Goal: Information Seeking & Learning: Find specific fact

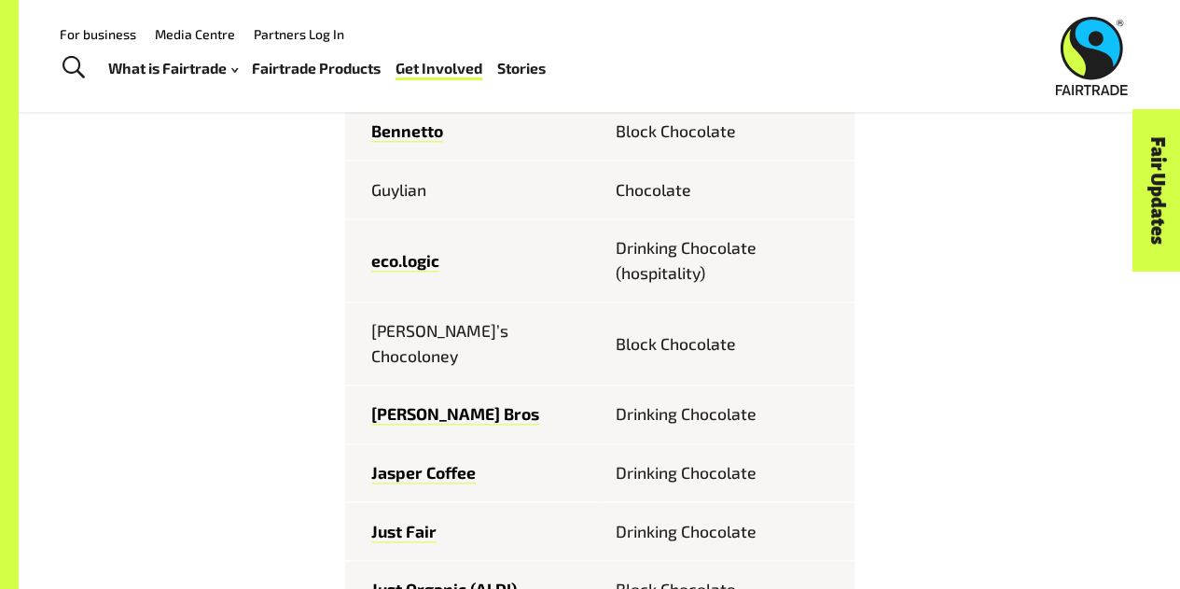
scroll to position [809, 0]
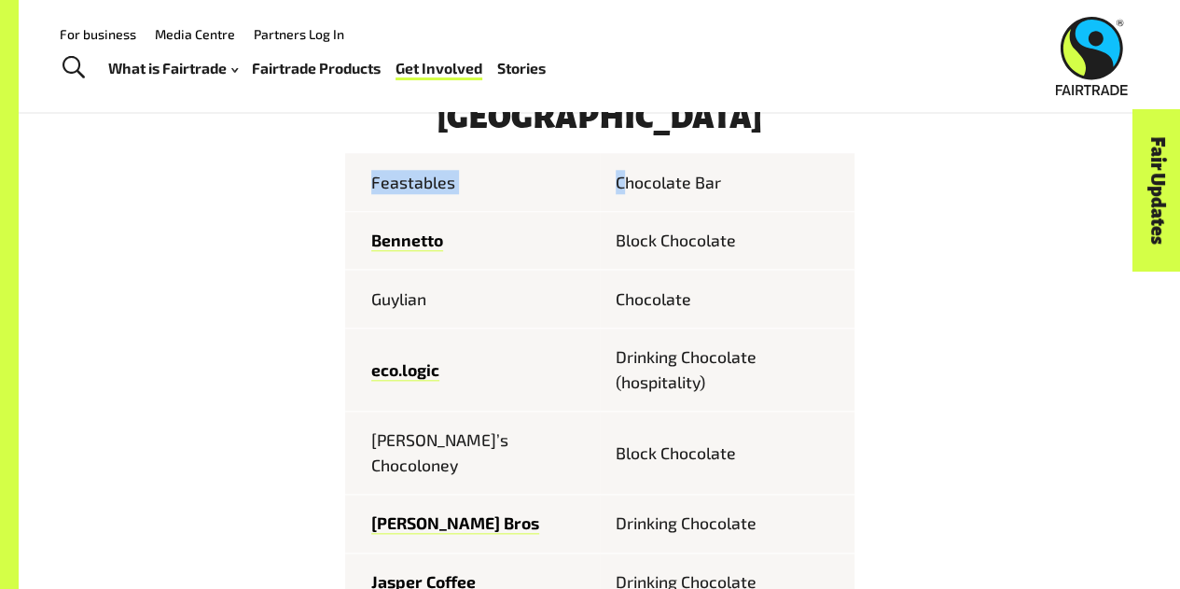
drag, startPoint x: 370, startPoint y: 186, endPoint x: 625, endPoint y: 205, distance: 255.4
click at [625, 205] on tr "Feastables Chocolate Bar" at bounding box center [599, 182] width 509 height 58
copy tr "Feastables C"
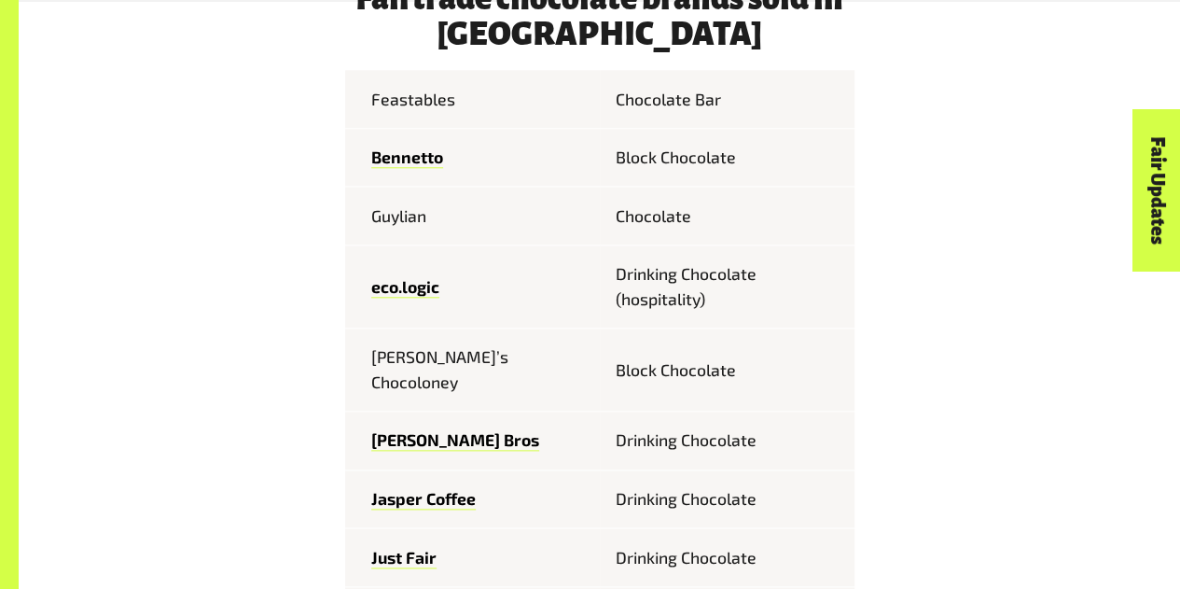
scroll to position [899, 0]
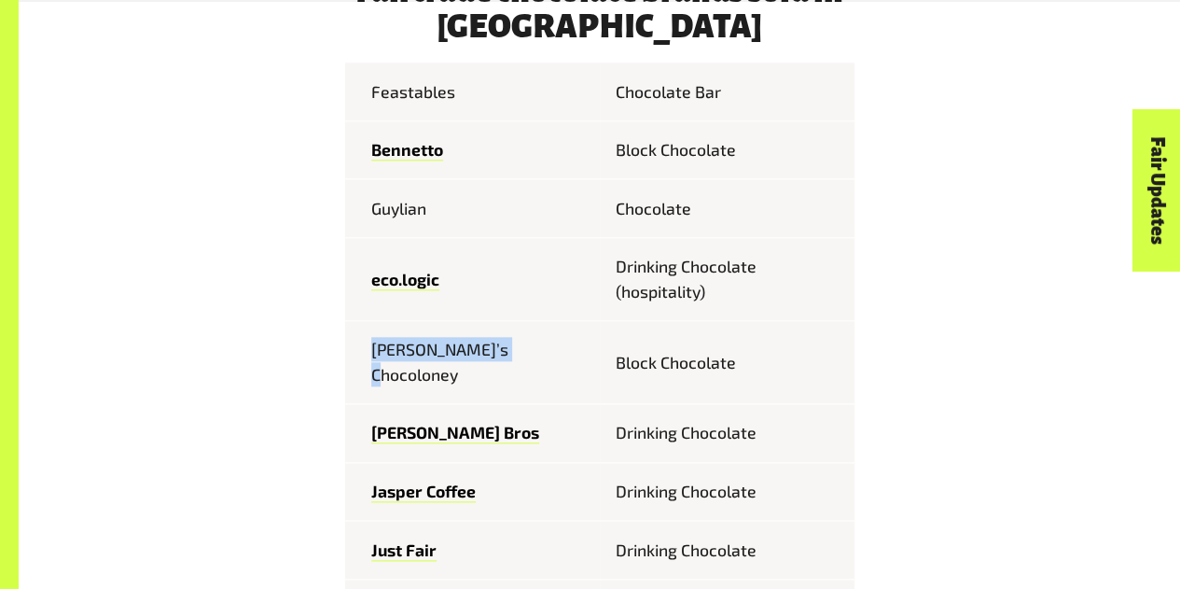
drag, startPoint x: 364, startPoint y: 358, endPoint x: 513, endPoint y: 353, distance: 149.3
click at [513, 353] on td "[PERSON_NAME]’s Chocoloney" at bounding box center [472, 361] width 255 height 83
copy td "[PERSON_NAME]’s Chocoloney"
click at [575, 290] on td "eco.logic" at bounding box center [472, 278] width 255 height 83
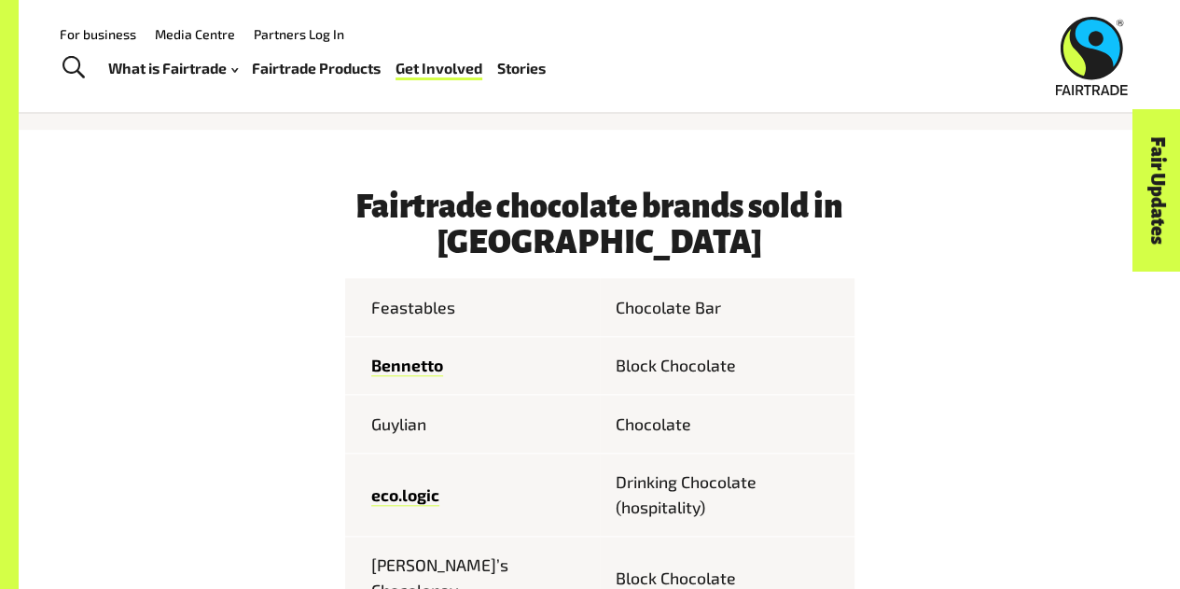
scroll to position [682, 0]
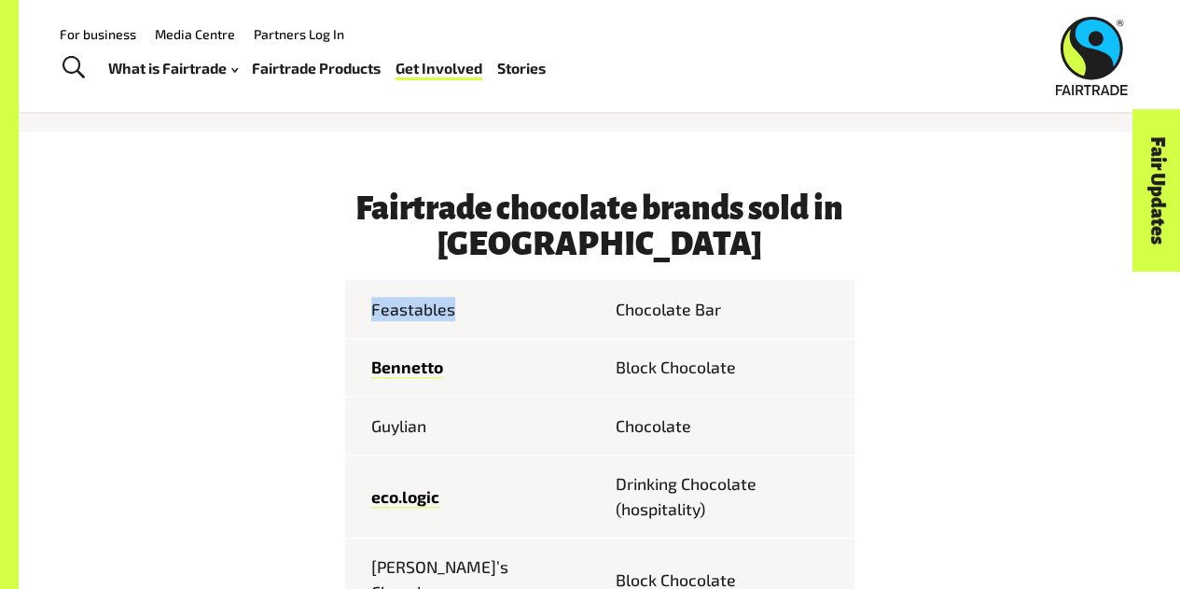
drag, startPoint x: 360, startPoint y: 321, endPoint x: 480, endPoint y: 318, distance: 120.3
click at [480, 318] on td "Feastables" at bounding box center [472, 309] width 255 height 58
click at [455, 301] on td "Feastables" at bounding box center [472, 309] width 255 height 58
